Goal: Task Accomplishment & Management: Complete application form

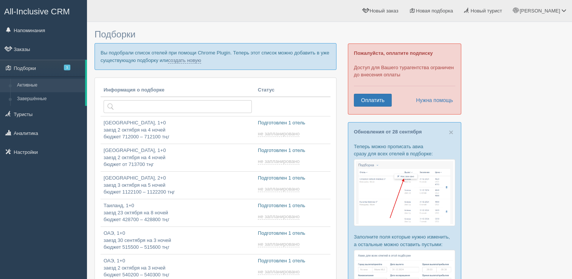
type input "[DATE] 21:30"
click at [199, 59] on link "создать новую" at bounding box center [184, 60] width 33 height 6
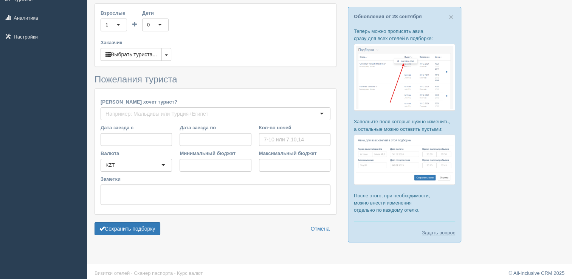
type input "4"
type input "769600"
type input "769700"
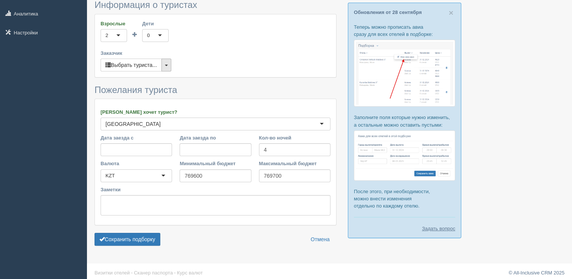
click at [164, 61] on button "button" at bounding box center [166, 65] width 10 height 13
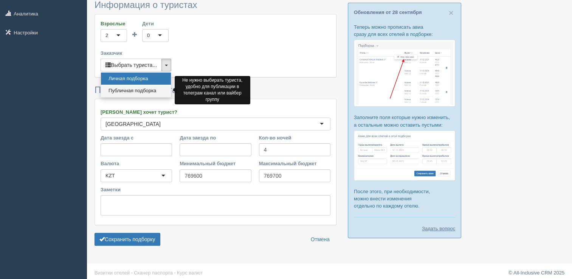
click at [133, 88] on link "Публичная подборка" at bounding box center [136, 91] width 70 height 12
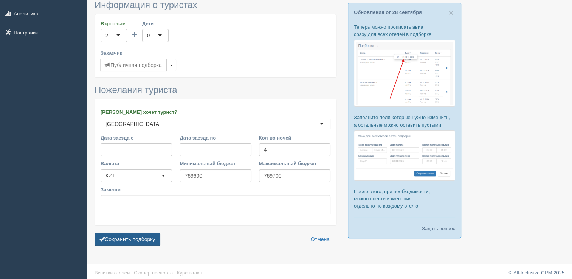
click at [133, 233] on button "Сохранить подборку" at bounding box center [128, 239] width 66 height 13
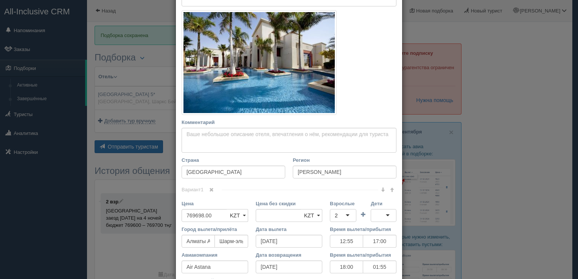
scroll to position [213, 0]
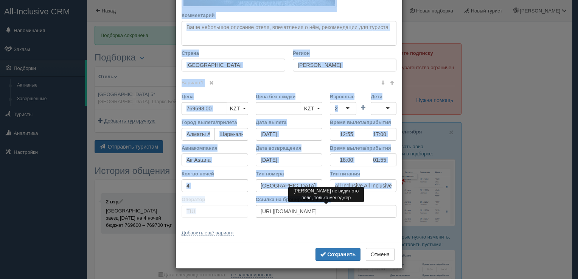
drag, startPoint x: 178, startPoint y: 38, endPoint x: 319, endPoint y: 205, distance: 218.1
click at [319, 205] on div "Название отеля [GEOGRAPHIC_DATA] 5* Ссылка на отель для туриста Фото отеля (ссы…" at bounding box center [289, 31] width 226 height 422
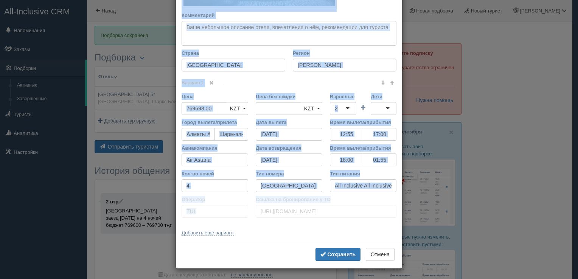
copy div "Loremips dolor Sitame co adipi eli seddoei Temp incid (utlabo et dolorema) Al e…"
